Goal: Navigation & Orientation: Find specific page/section

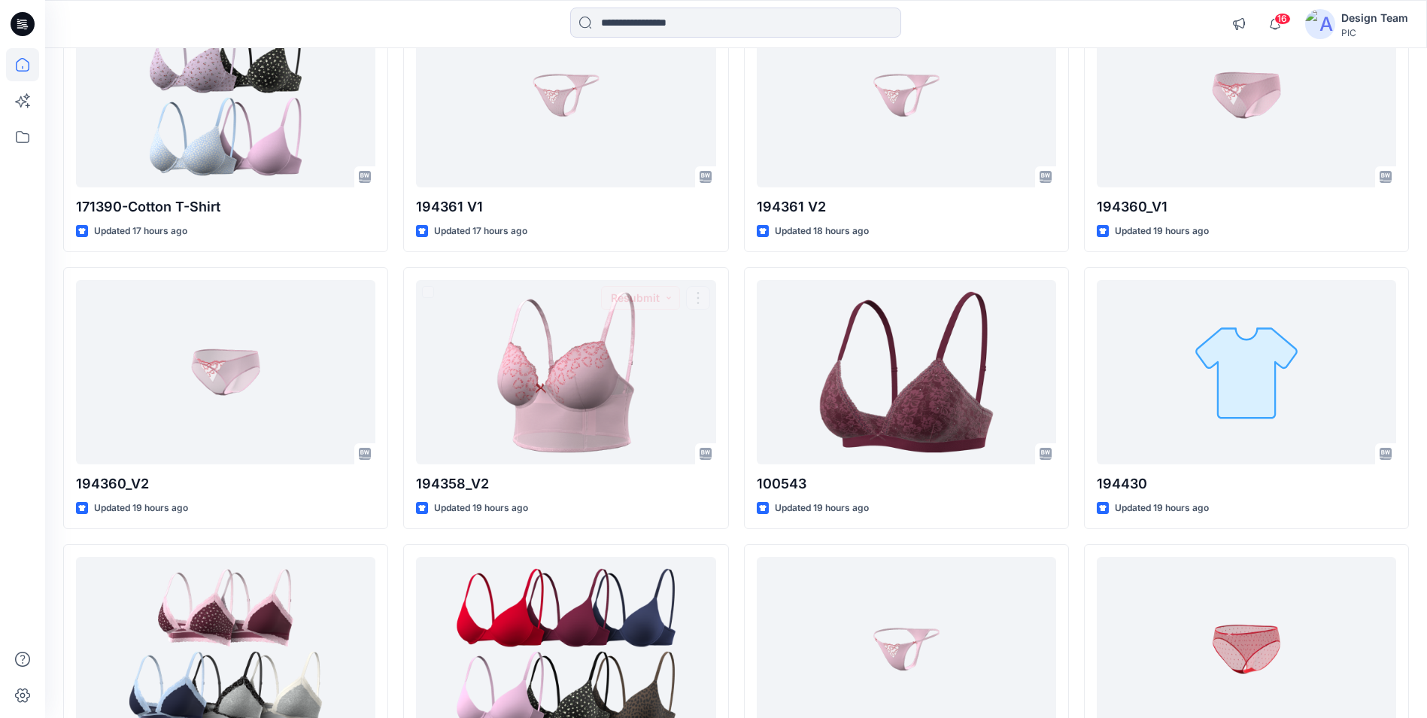
scroll to position [226, 0]
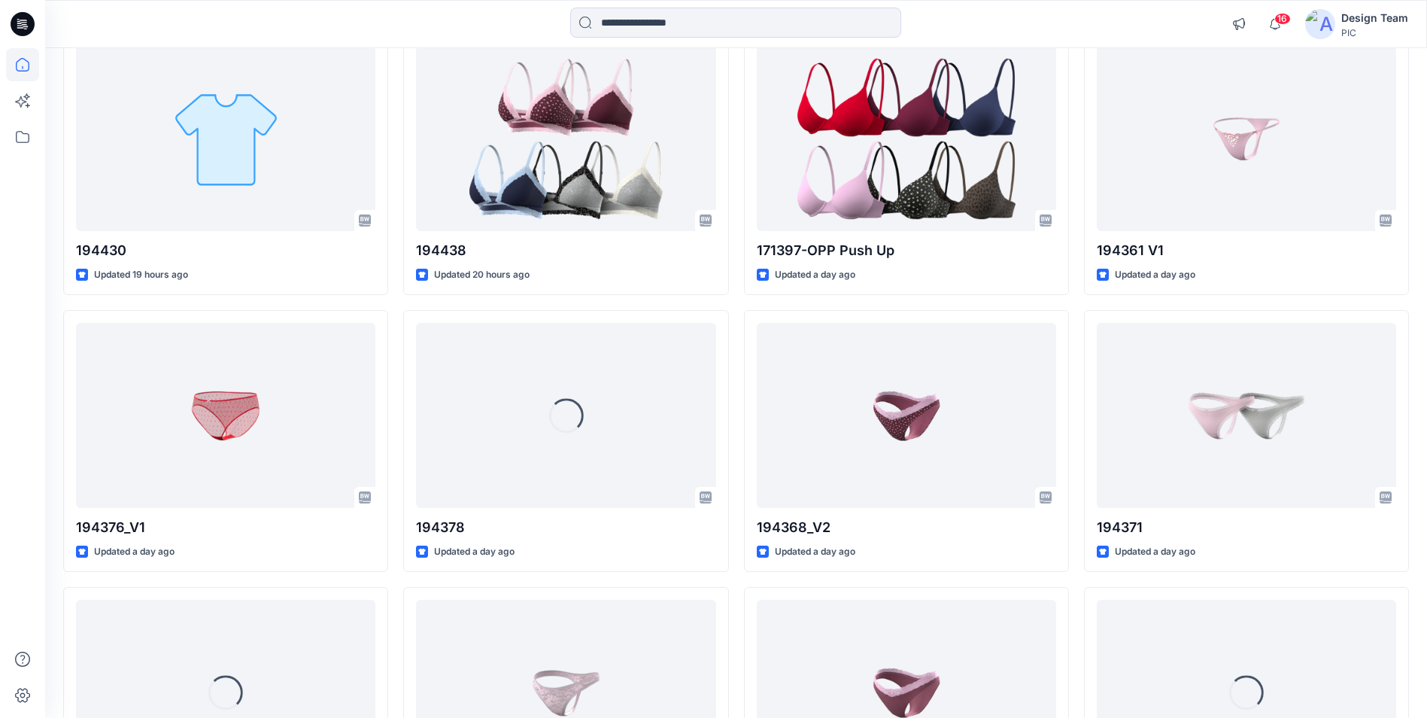
scroll to position [1588, 0]
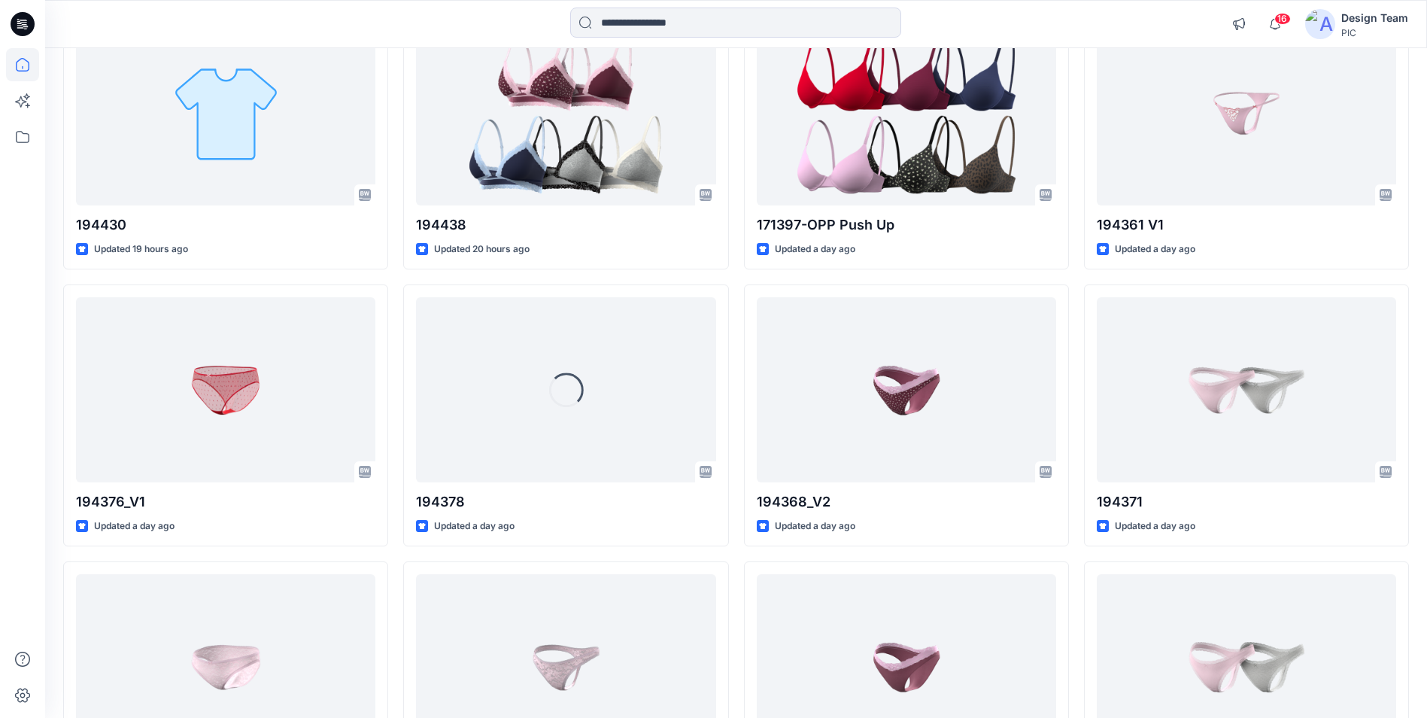
drag, startPoint x: 743, startPoint y: 375, endPoint x: 728, endPoint y: 422, distance: 49.5
drag, startPoint x: 728, startPoint y: 422, endPoint x: 738, endPoint y: 578, distance: 156.1
drag, startPoint x: 738, startPoint y: 578, endPoint x: 738, endPoint y: 646, distance: 68.5
drag, startPoint x: 738, startPoint y: 646, endPoint x: 729, endPoint y: 665, distance: 20.9
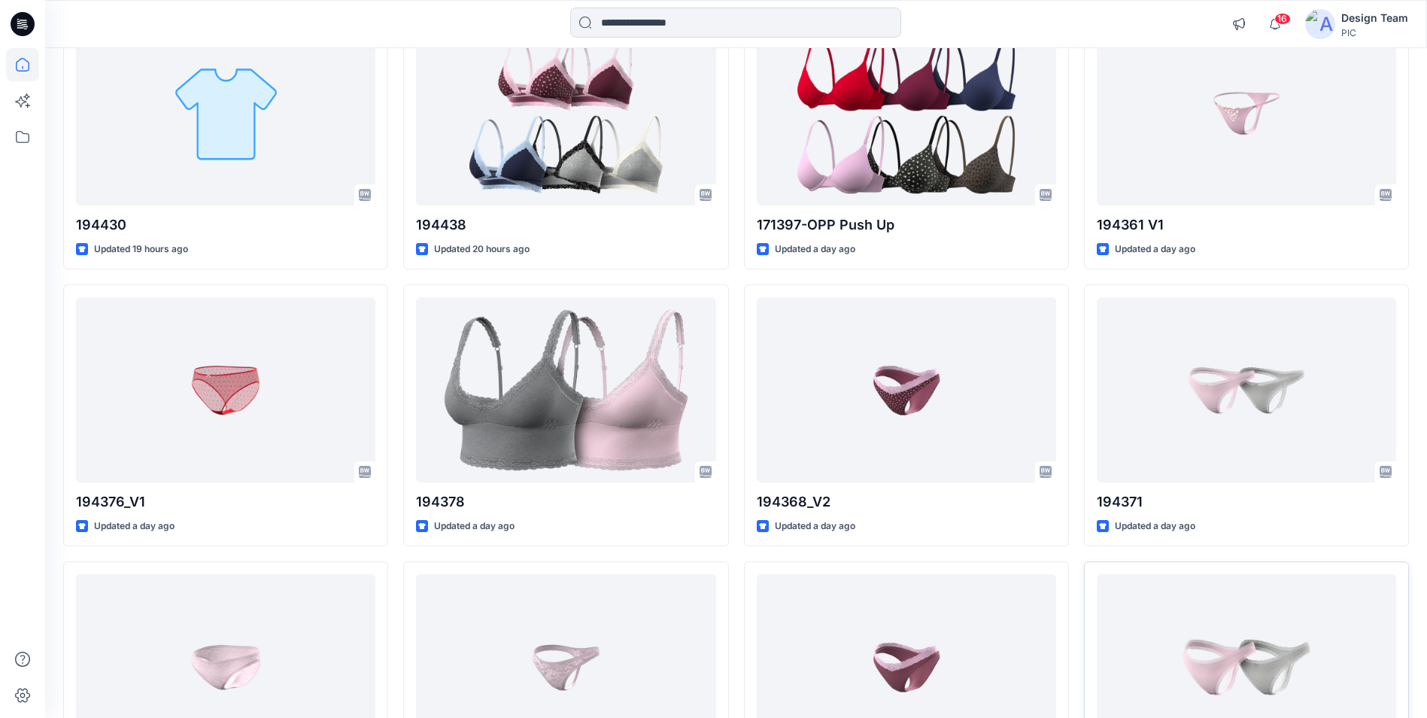
drag, startPoint x: 729, startPoint y: 665, endPoint x: 1094, endPoint y: 569, distance: 377.4
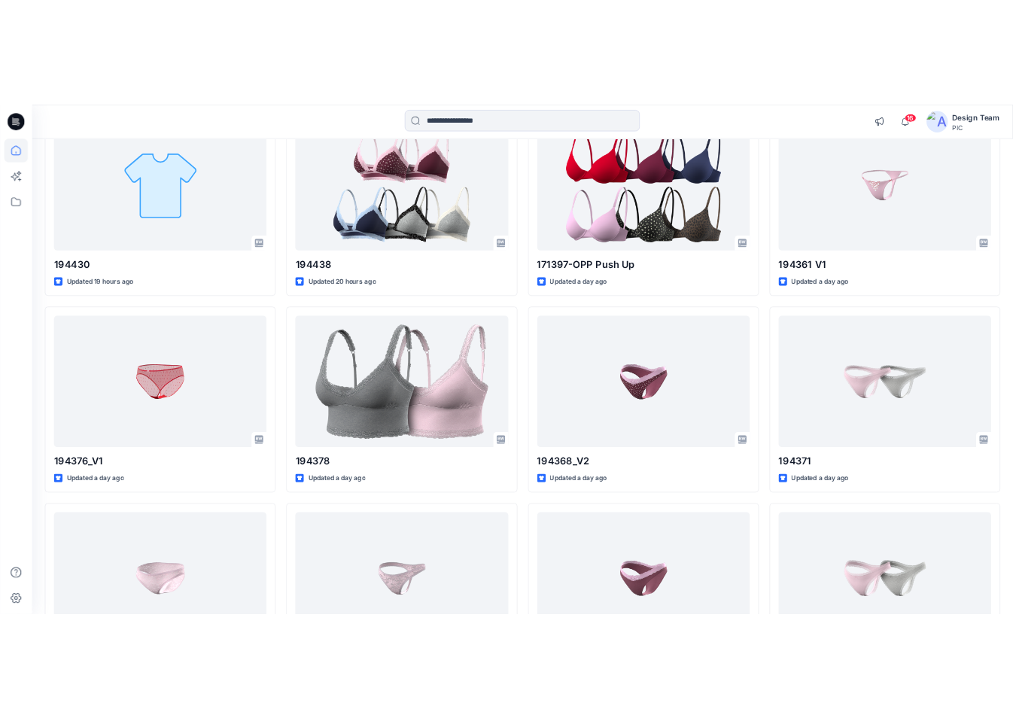
scroll to position [1492, 0]
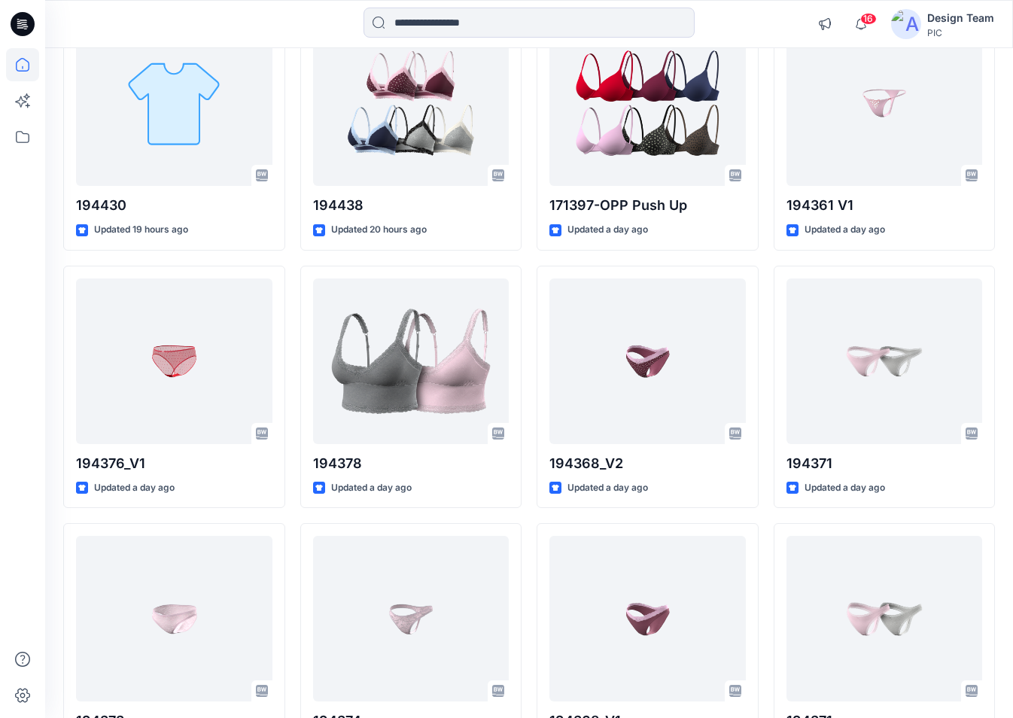
drag, startPoint x: 1020, startPoint y: 342, endPoint x: 1017, endPoint y: 295, distance: 46.8
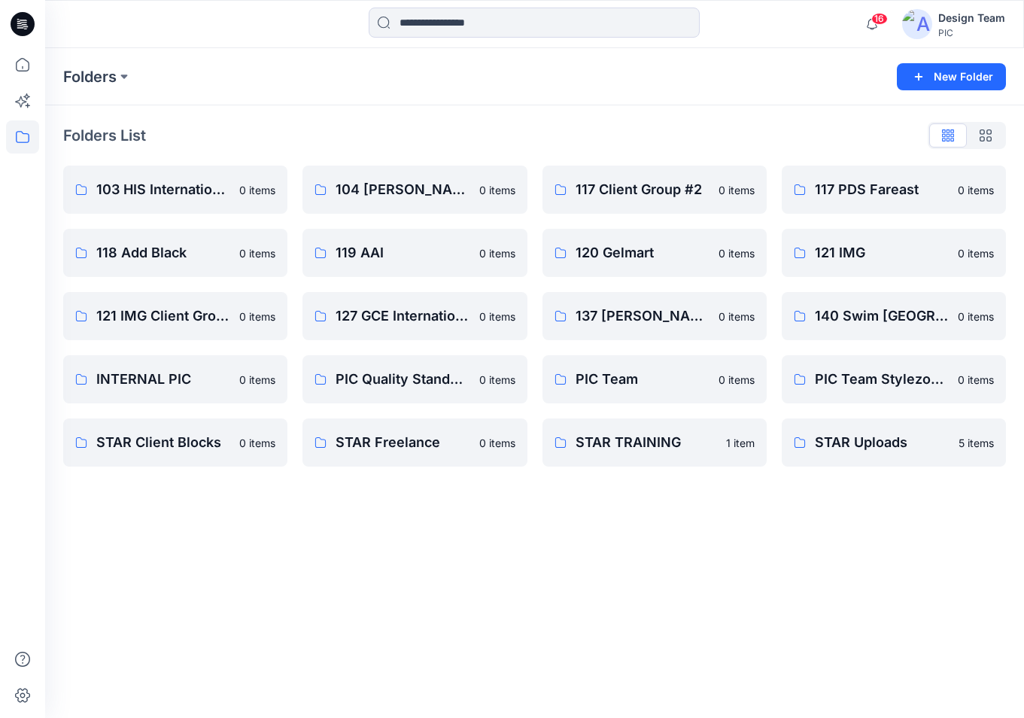
drag, startPoint x: 1011, startPoint y: 294, endPoint x: 1029, endPoint y: 241, distance: 56.2
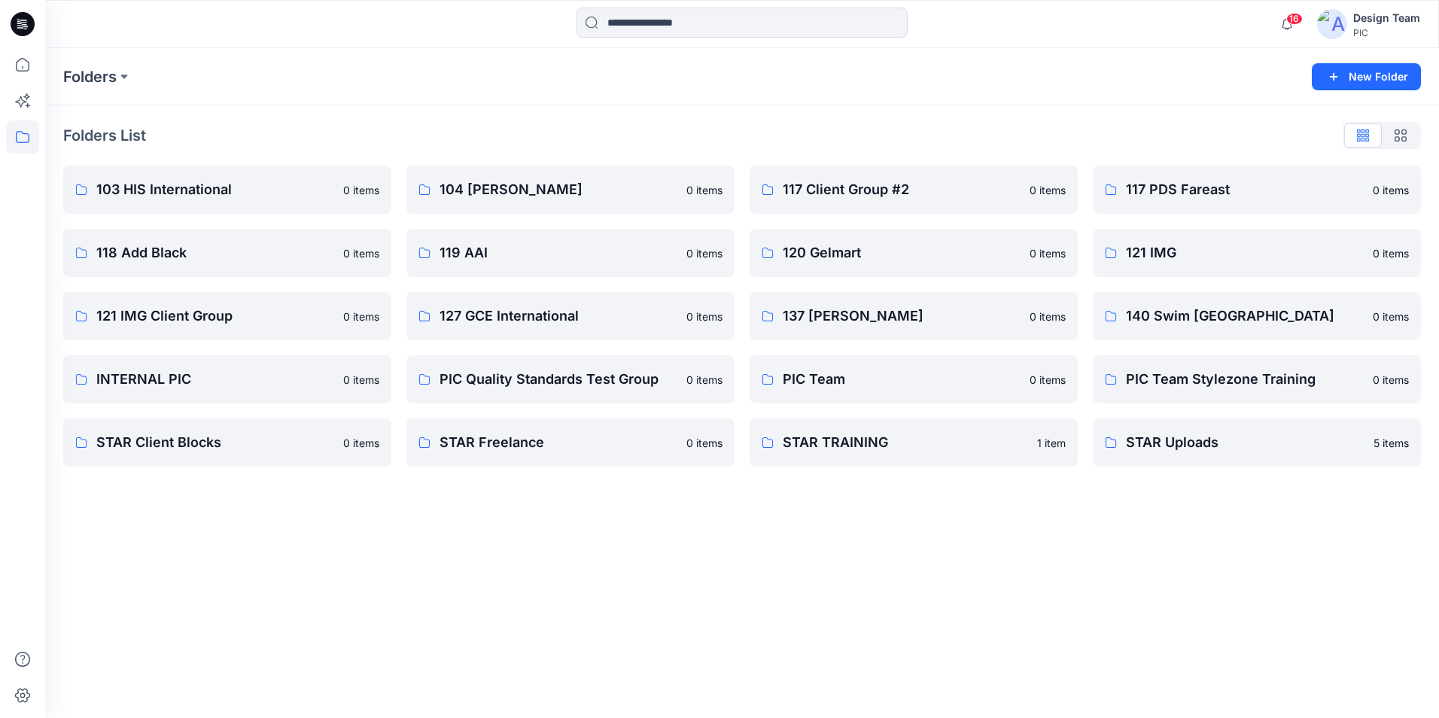
drag, startPoint x: 1426, startPoint y: 12, endPoint x: 1017, endPoint y: 21, distance: 408.7
drag, startPoint x: 1017, startPoint y: 21, endPoint x: 729, endPoint y: 553, distance: 605.0
click at [742, 557] on div "Folders New Folder Folders List 103 HIS International 0 items 118 Add Black 0 i…" at bounding box center [742, 383] width 1394 height 670
drag, startPoint x: 292, startPoint y: 184, endPoint x: 269, endPoint y: 147, distance: 43.6
drag, startPoint x: 269, startPoint y: 147, endPoint x: 216, endPoint y: 169, distance: 57.0
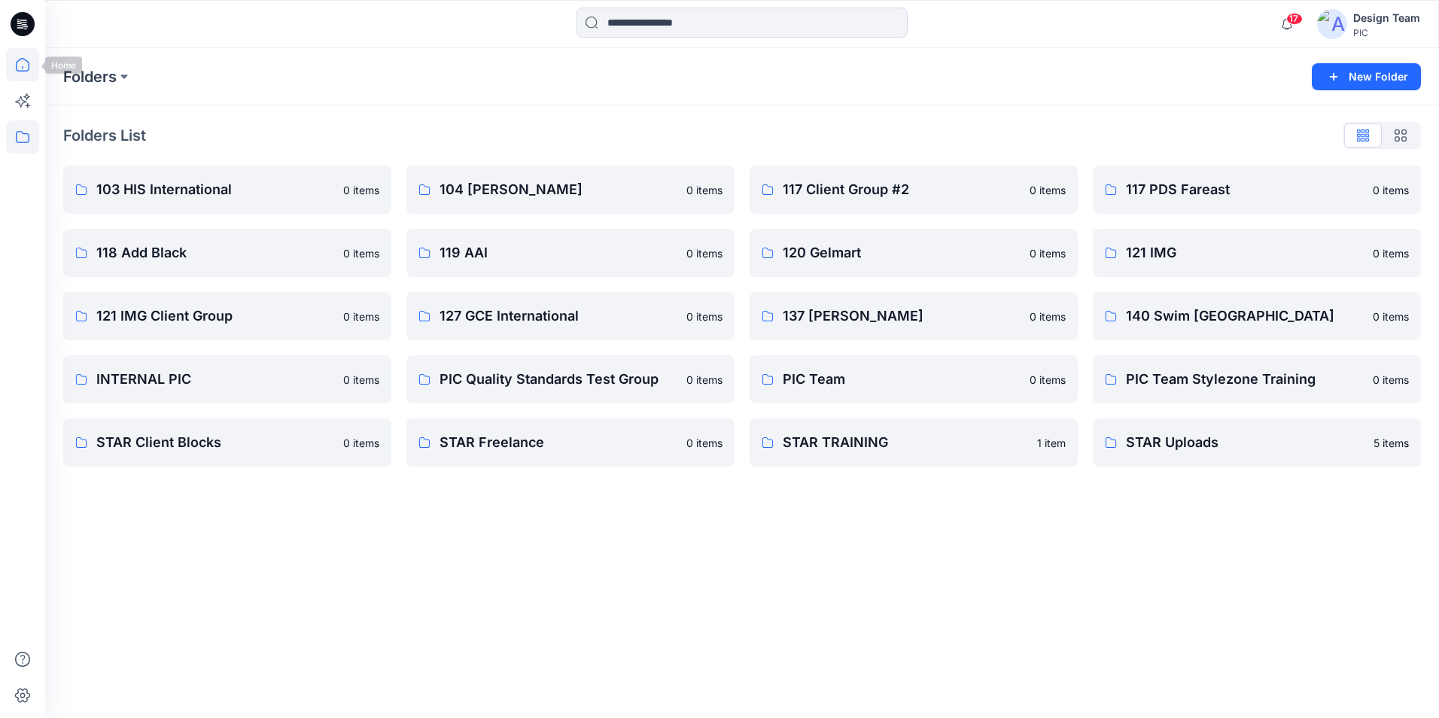
click at [33, 65] on icon at bounding box center [22, 64] width 33 height 33
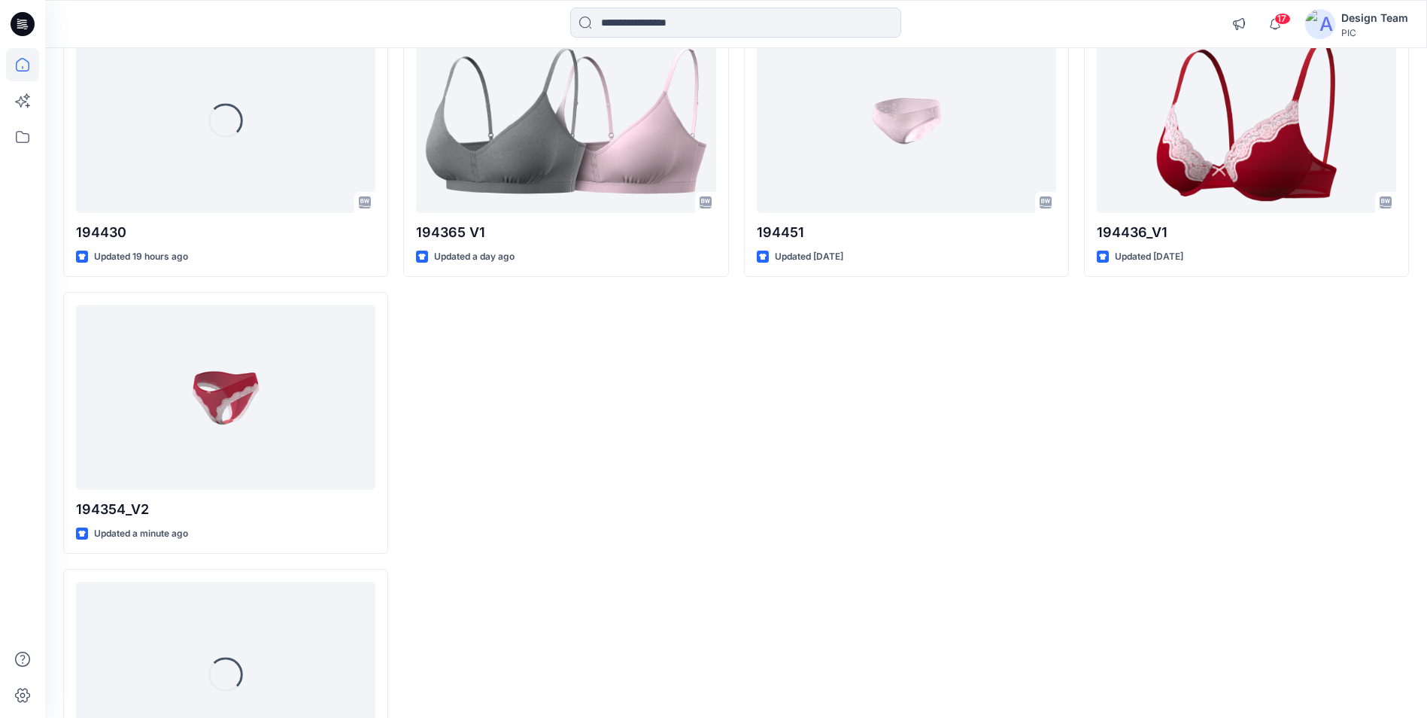
scroll to position [2432, 0]
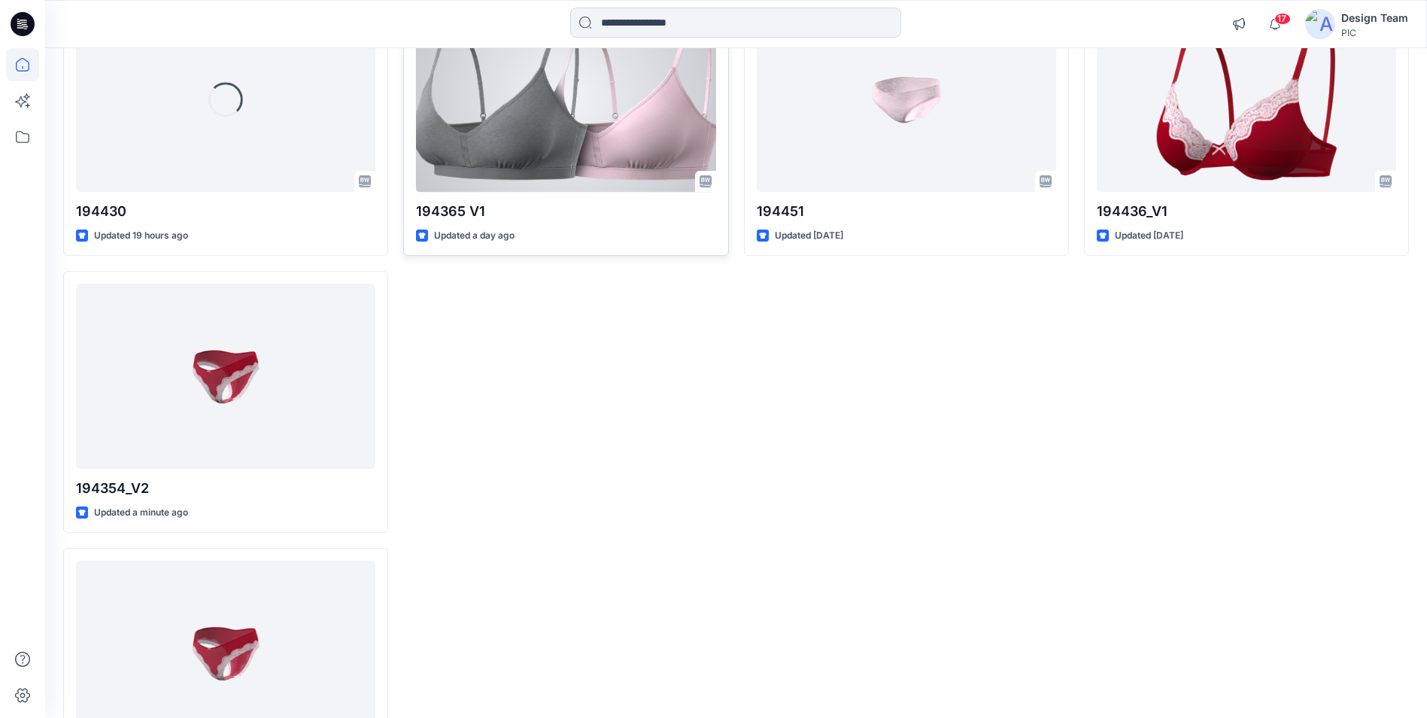
click at [587, 136] on div at bounding box center [565, 99] width 299 height 184
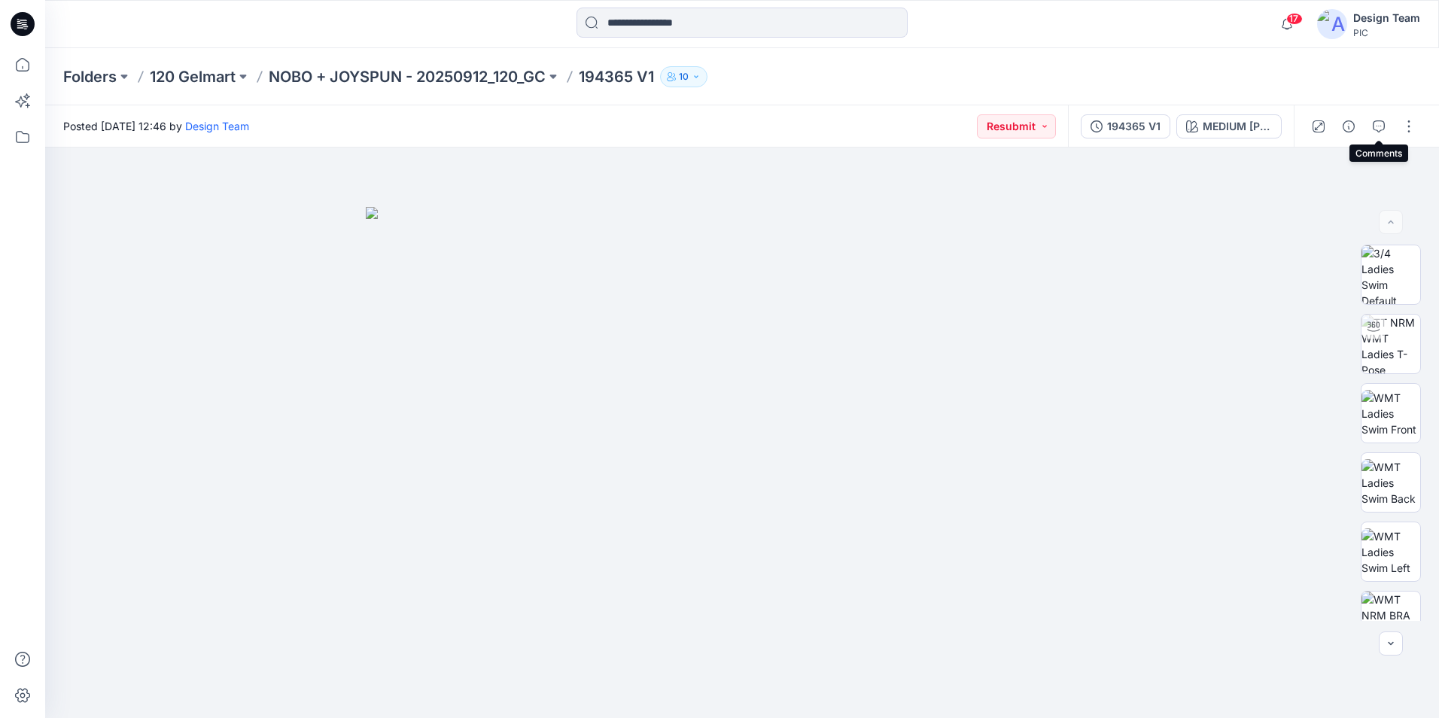
click at [1384, 127] on button "button" at bounding box center [1378, 126] width 24 height 24
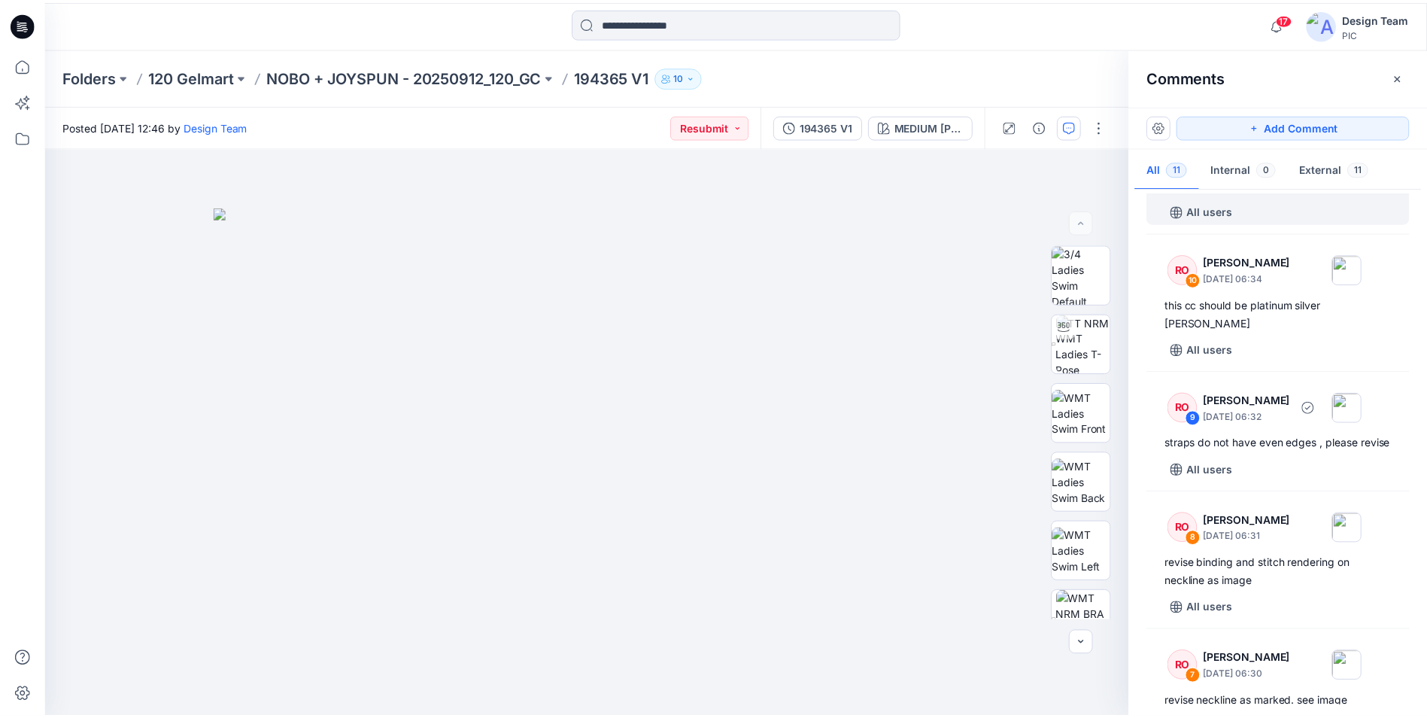
scroll to position [226, 0]
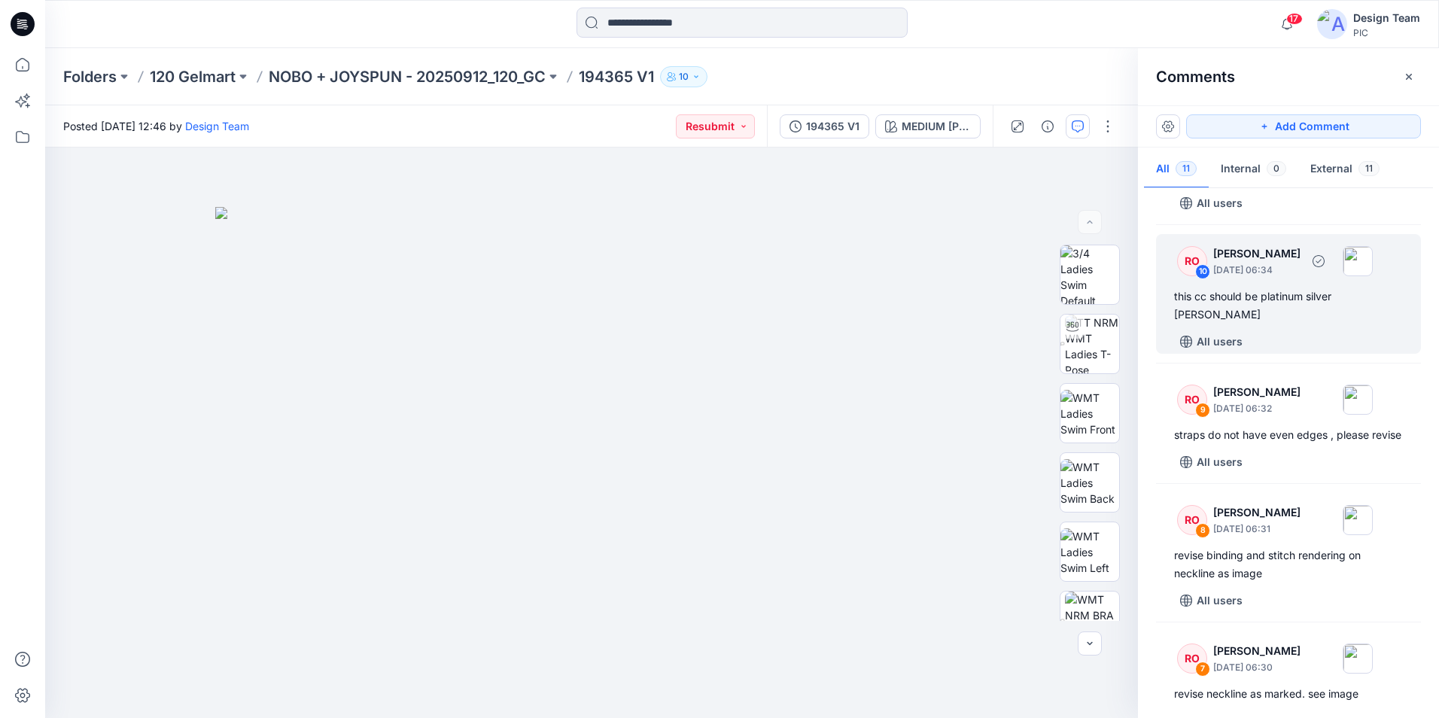
click at [1327, 348] on div "All users" at bounding box center [1297, 342] width 247 height 24
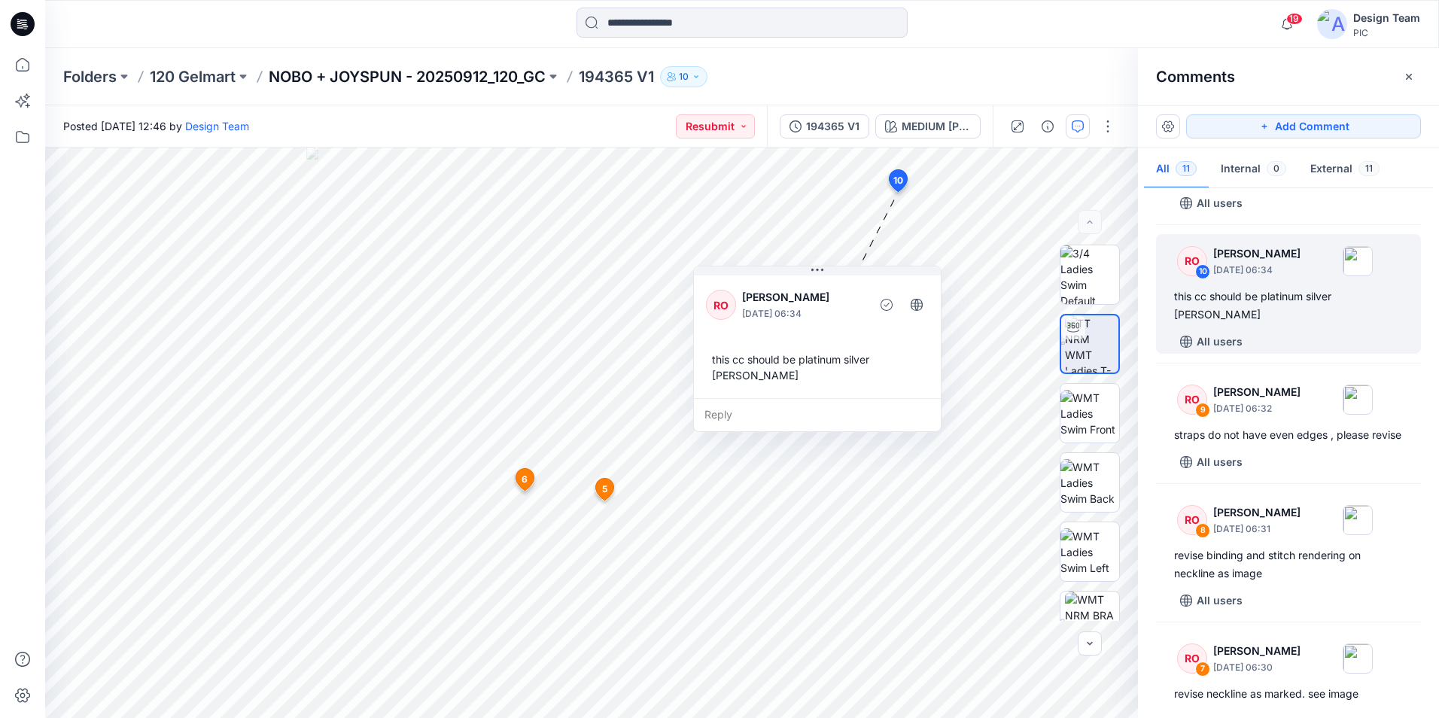
click at [404, 71] on p "NOBO + JOYSPUN - 20250912_120_GC" at bounding box center [407, 76] width 277 height 21
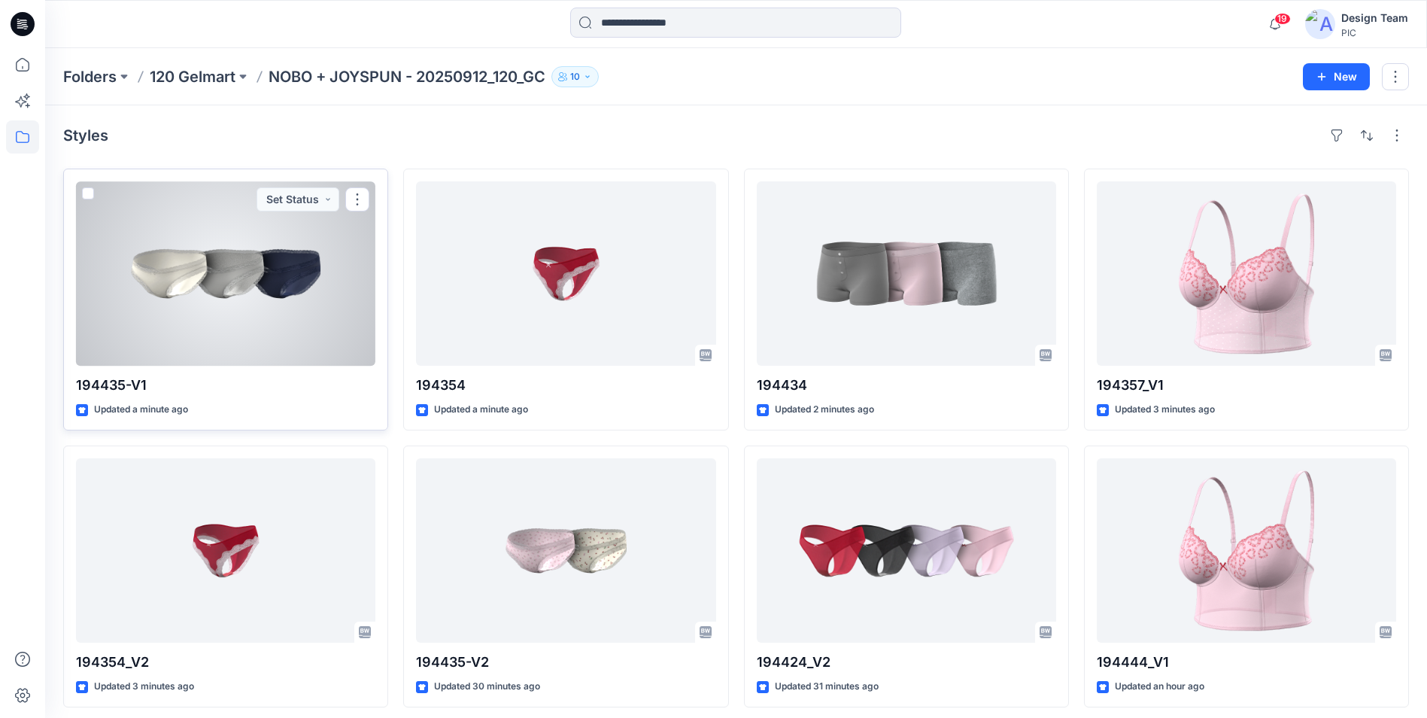
click at [298, 323] on div at bounding box center [225, 273] width 299 height 184
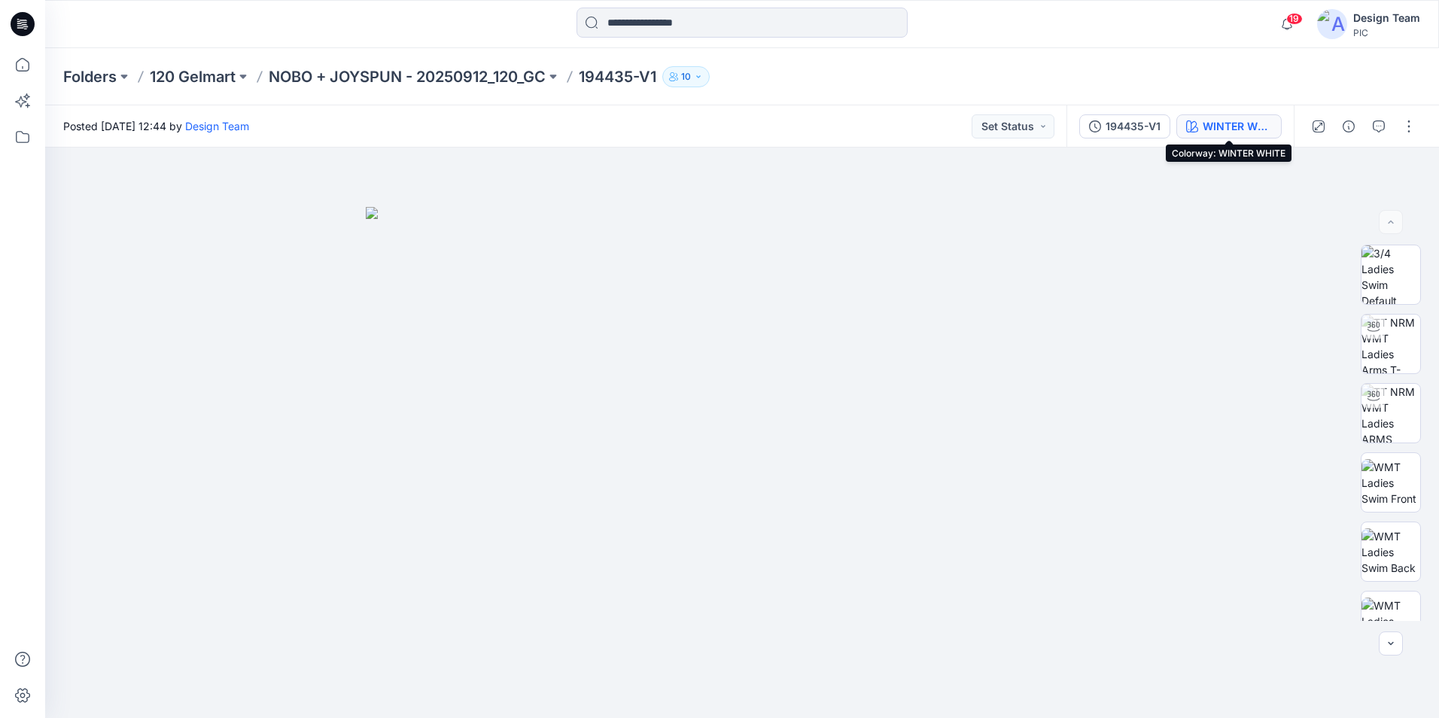
click at [1214, 124] on div "WINTER WHITE" at bounding box center [1236, 126] width 69 height 17
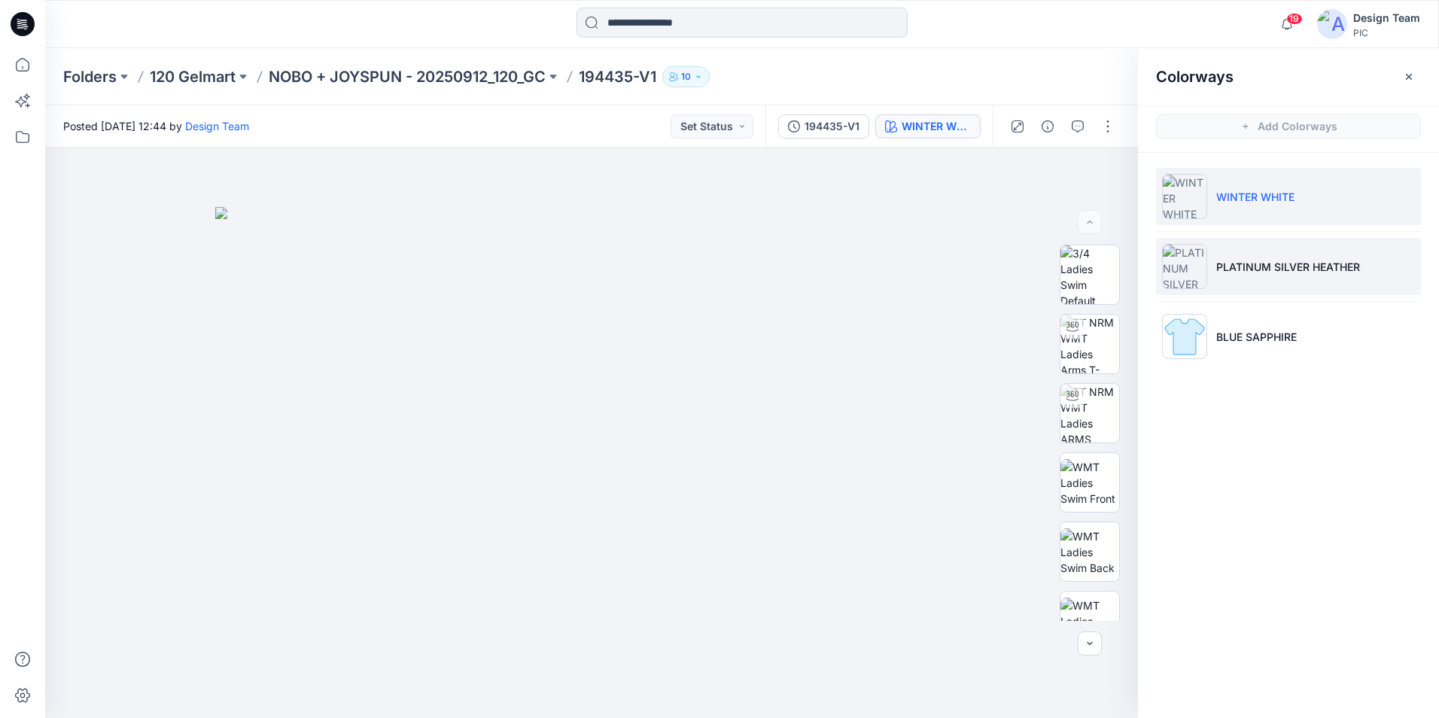
click at [1250, 289] on li "PLATINUM SILVER HEATHER" at bounding box center [1288, 266] width 265 height 57
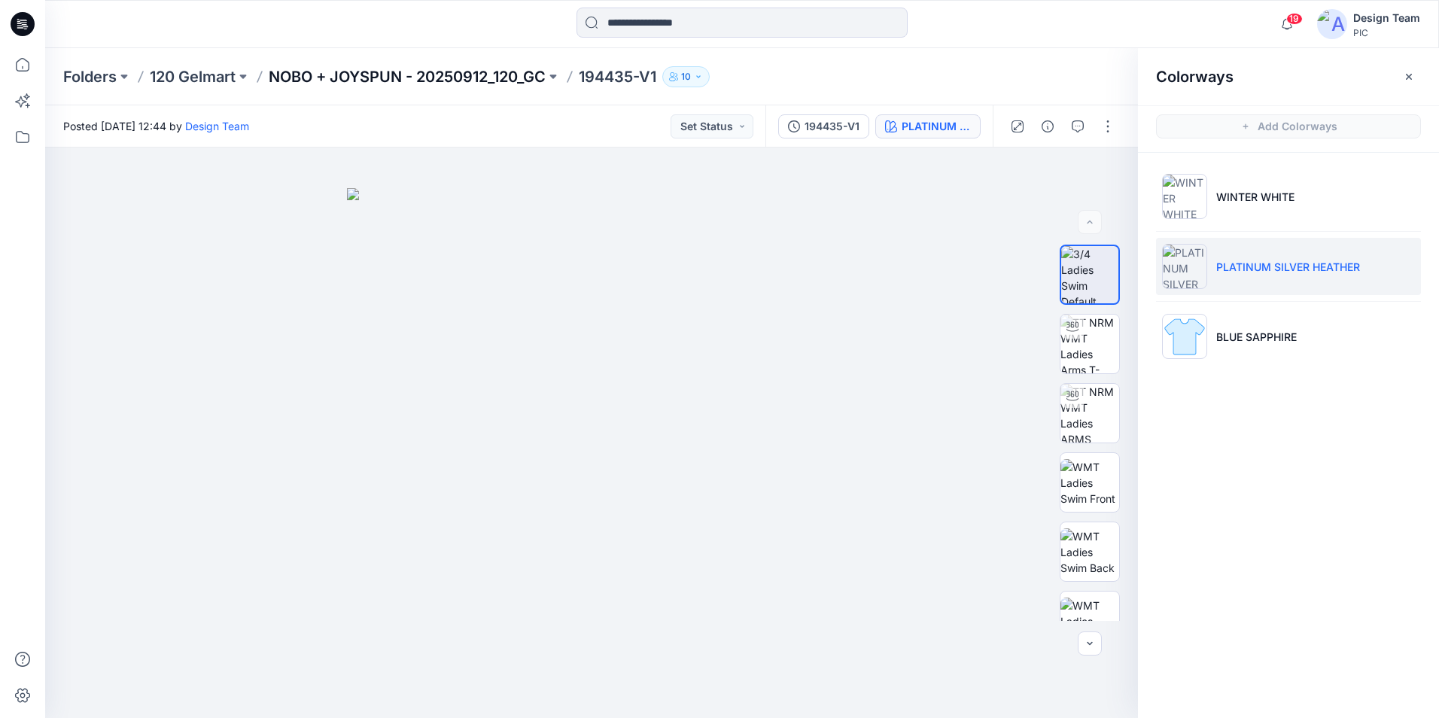
click at [404, 80] on p "NOBO + JOYSPUN - 20250912_120_GC" at bounding box center [407, 76] width 277 height 21
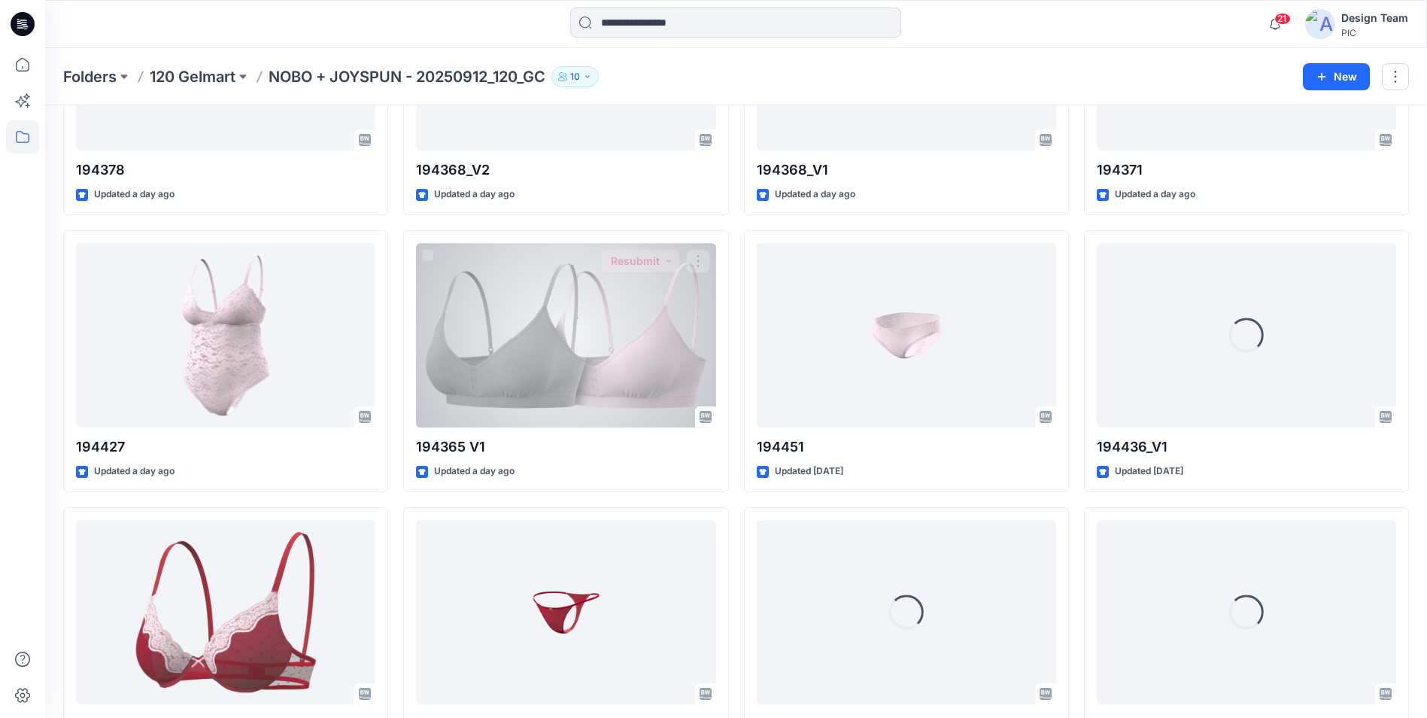
scroll to position [1922, 0]
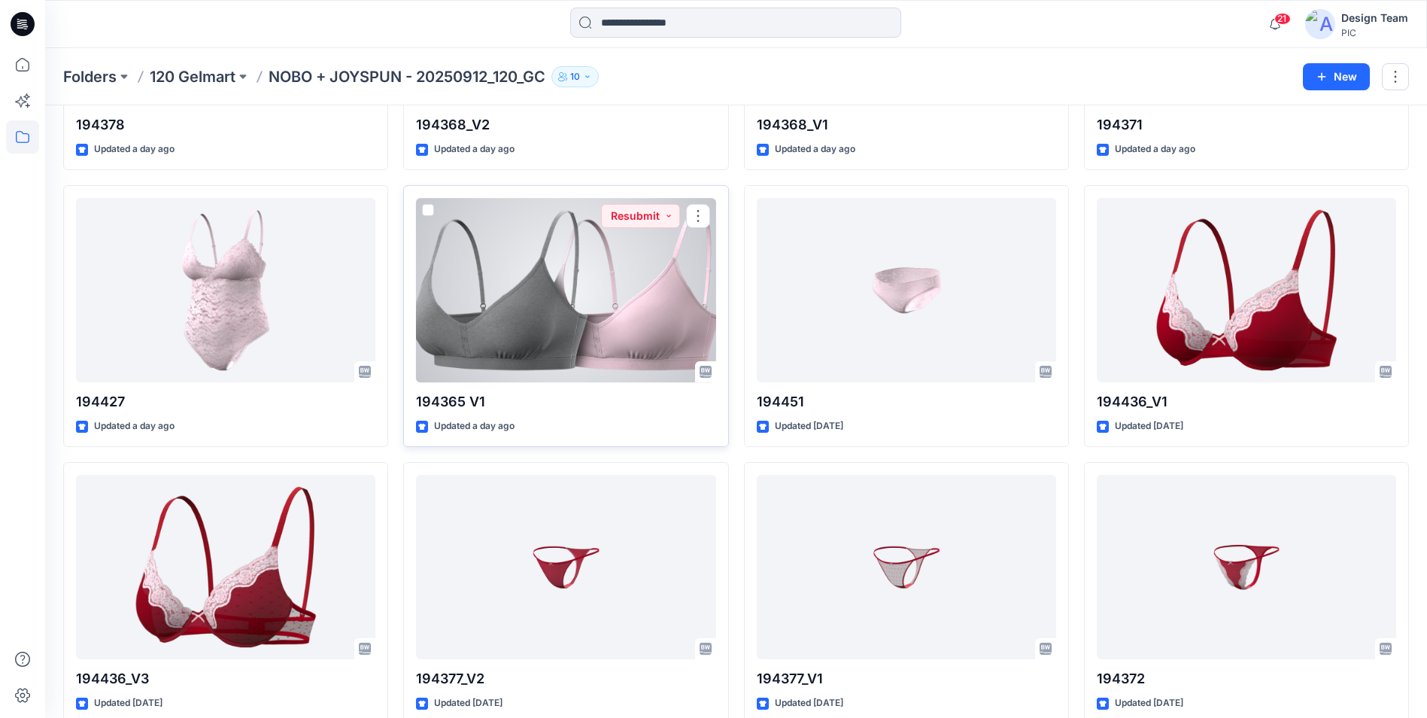
click at [527, 332] on div at bounding box center [565, 290] width 299 height 184
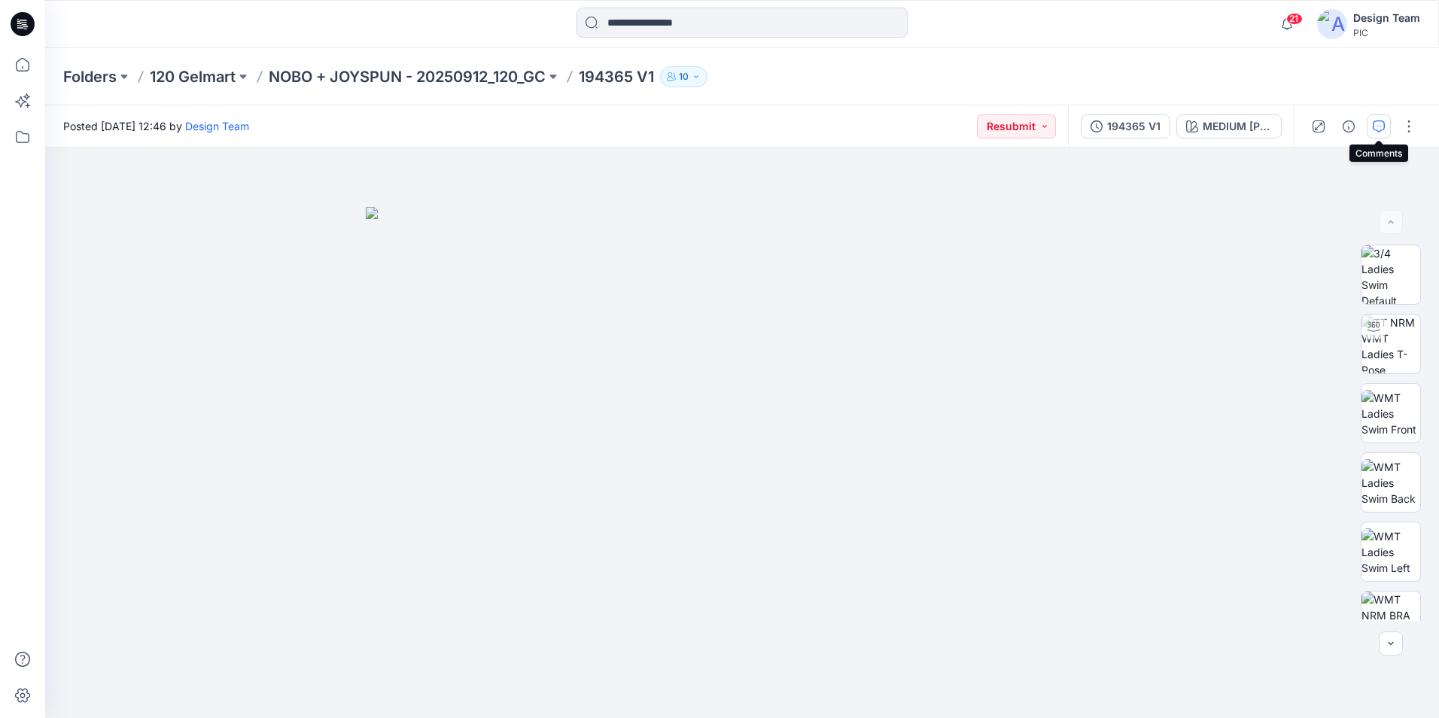
click at [1376, 128] on icon "button" at bounding box center [1379, 126] width 12 height 12
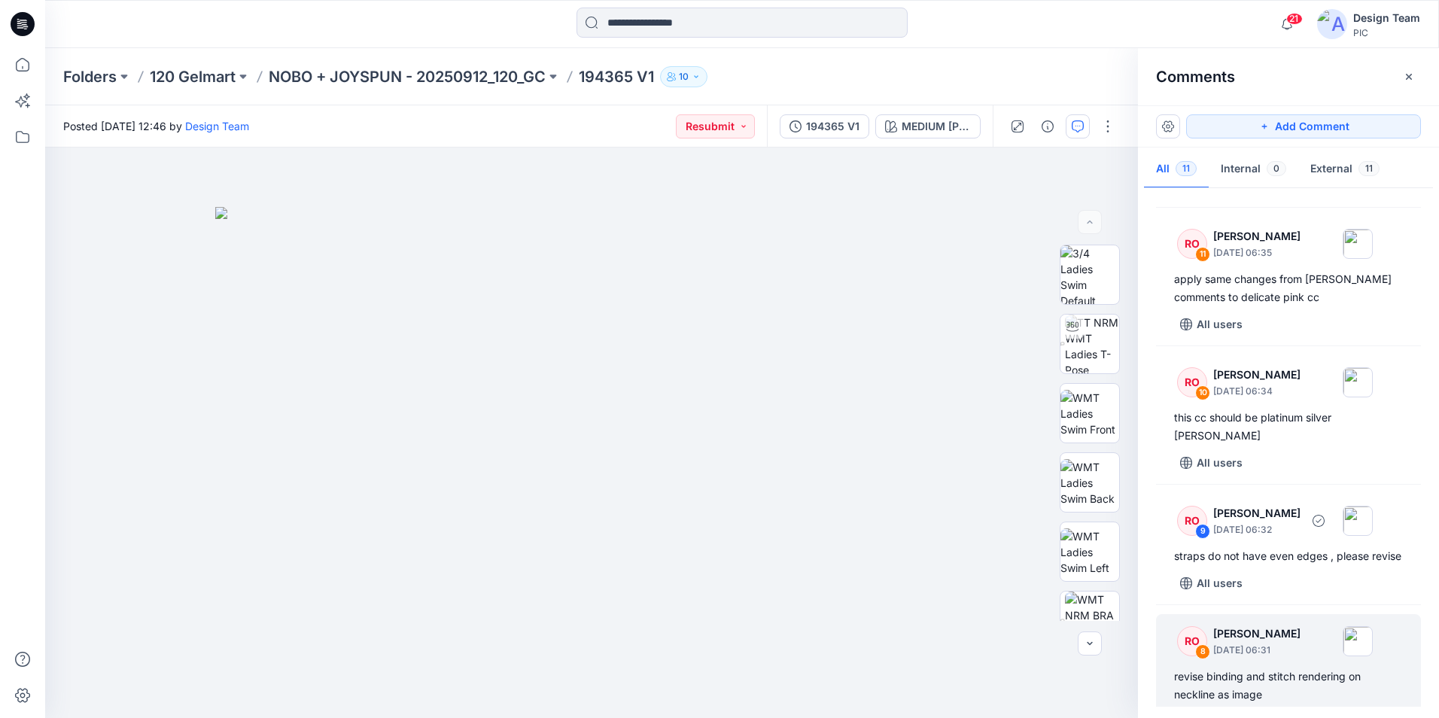
scroll to position [75, 0]
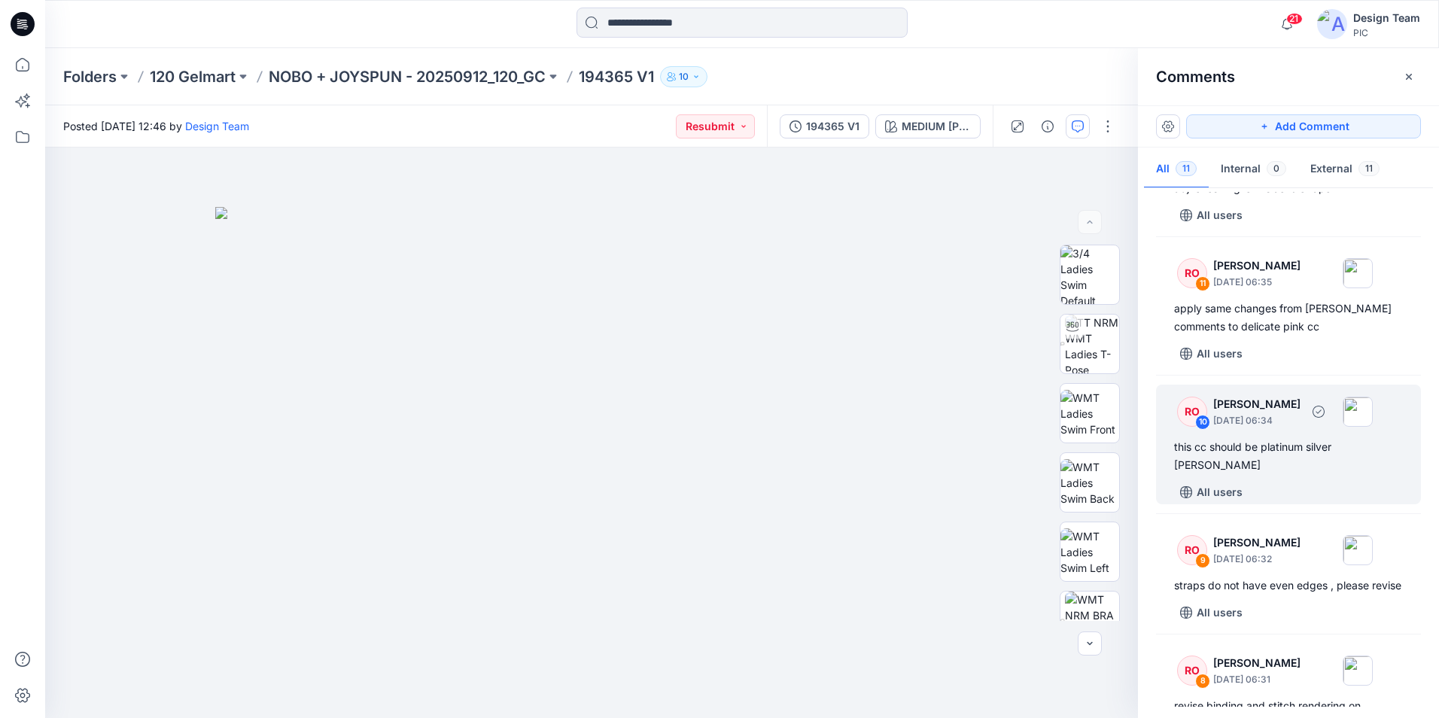
click at [1295, 437] on div "RO 10 Raquel Ortiz October 01, 2025 06:34 this cc should be platinum silver hea…" at bounding box center [1288, 445] width 265 height 120
